Goal: Information Seeking & Learning: Learn about a topic

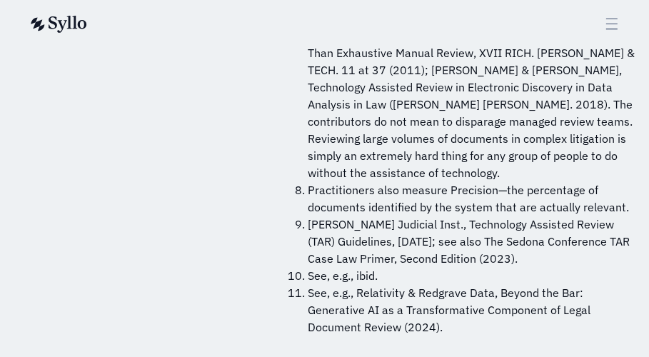
scroll to position [14930, 0]
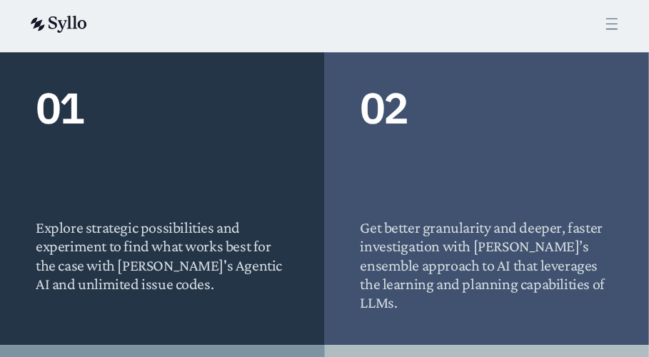
scroll to position [1346, 0]
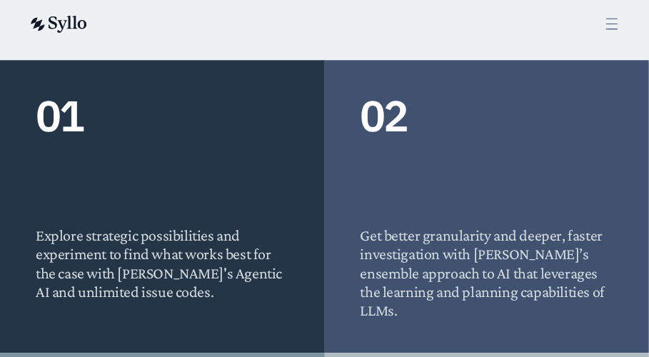
click at [66, 208] on div "Explore strategic possibilities and experiment to find what works best for the …" at bounding box center [162, 228] width 253 height 147
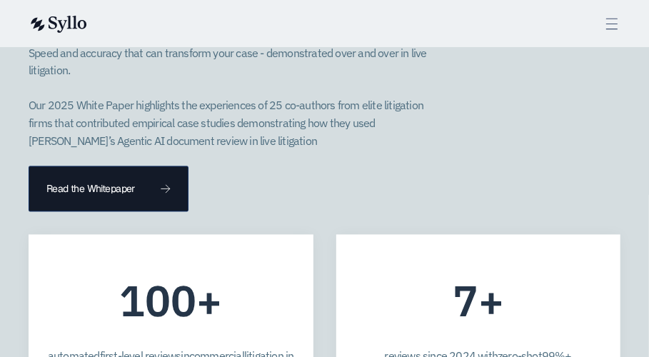
scroll to position [4894, 0]
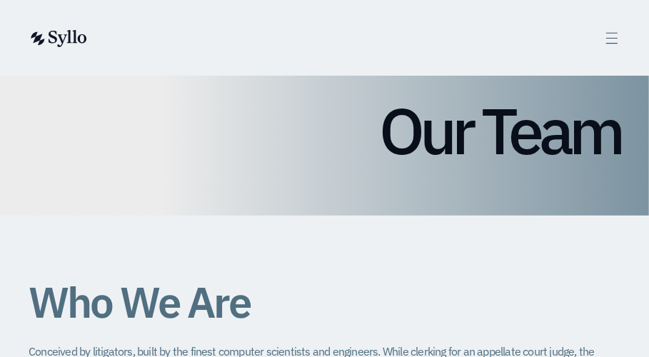
click at [606, 38] on icon at bounding box center [612, 38] width 16 height 16
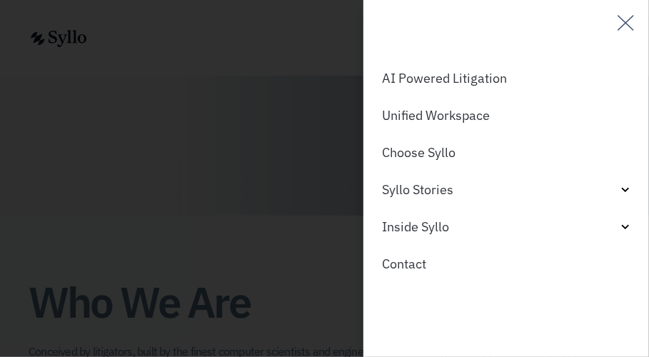
click at [268, 46] on div "Off-Canvas" at bounding box center [324, 178] width 649 height 357
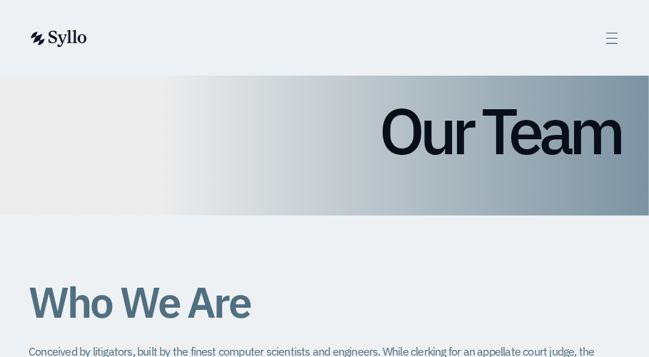
click at [611, 39] on icon at bounding box center [612, 38] width 16 height 16
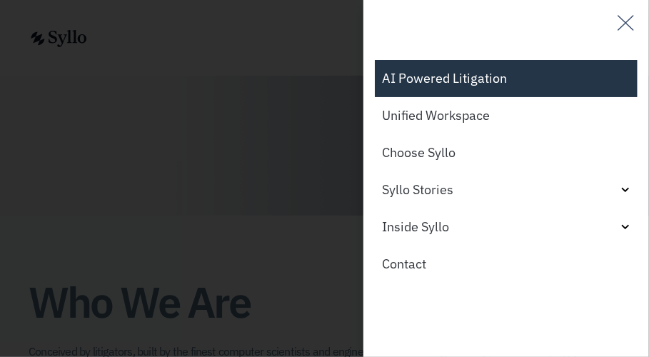
click at [448, 78] on link "AI Powered Litigation" at bounding box center [506, 78] width 263 height 37
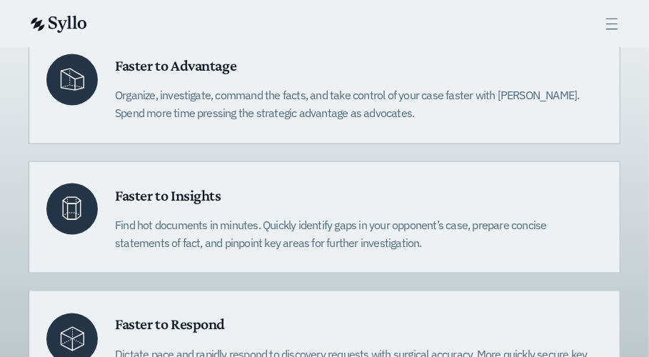
scroll to position [720, 0]
